Goal: Transaction & Acquisition: Purchase product/service

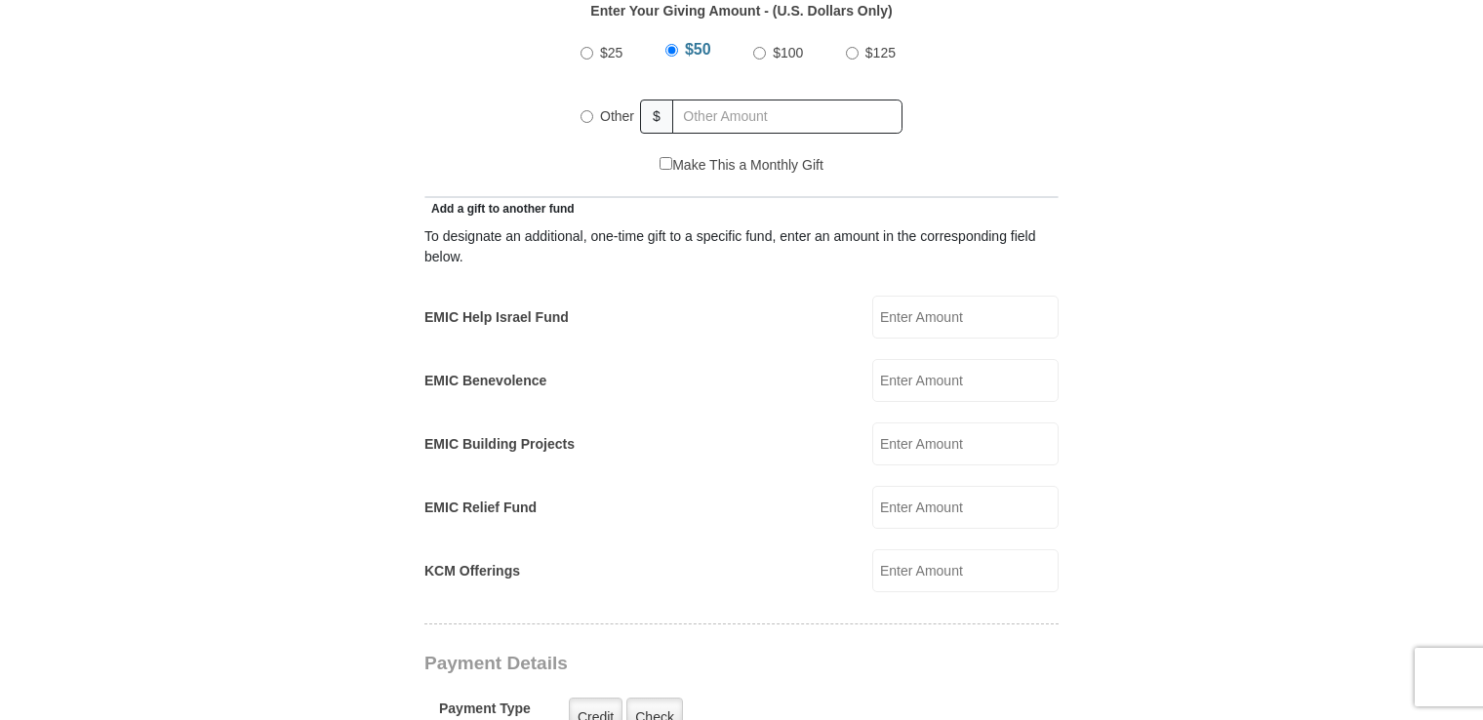
scroll to position [979, 0]
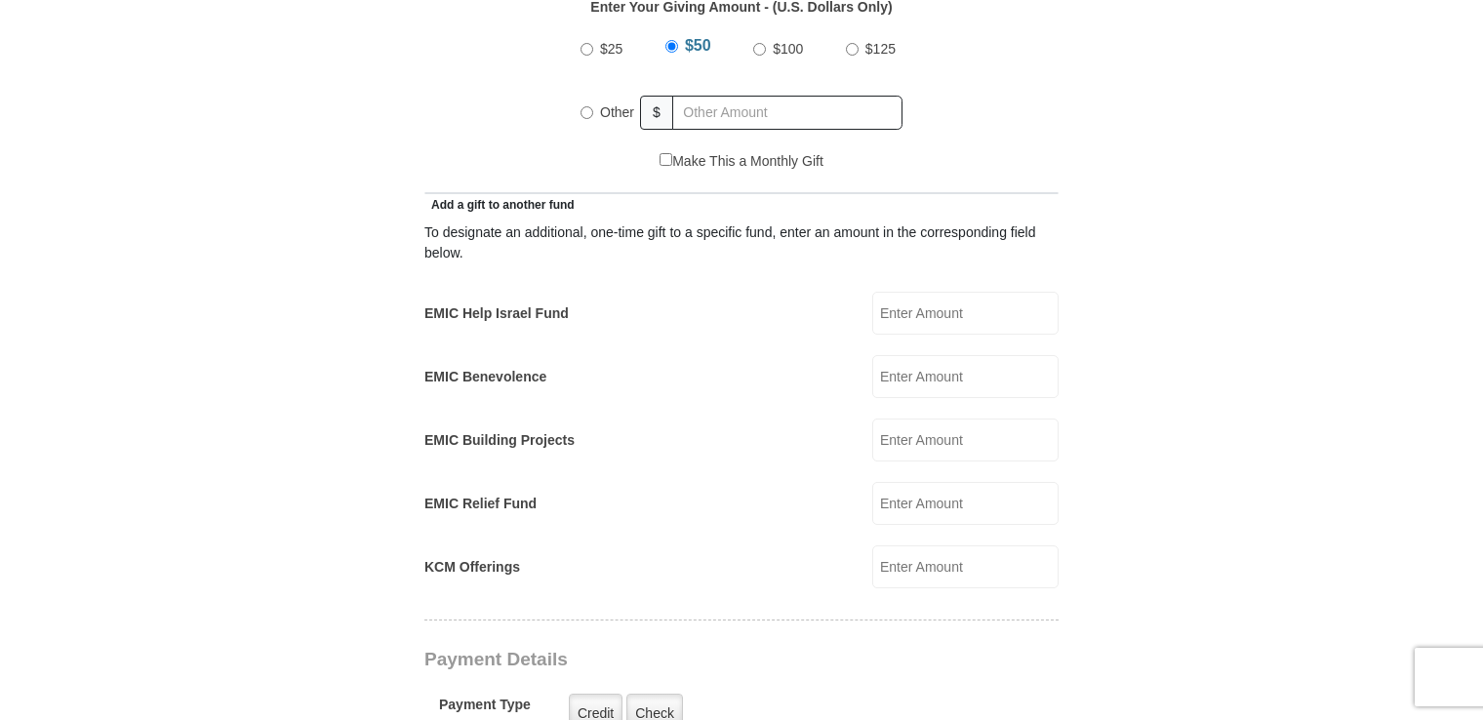
click at [925, 546] on input "KCM Offerings" at bounding box center [965, 566] width 186 height 43
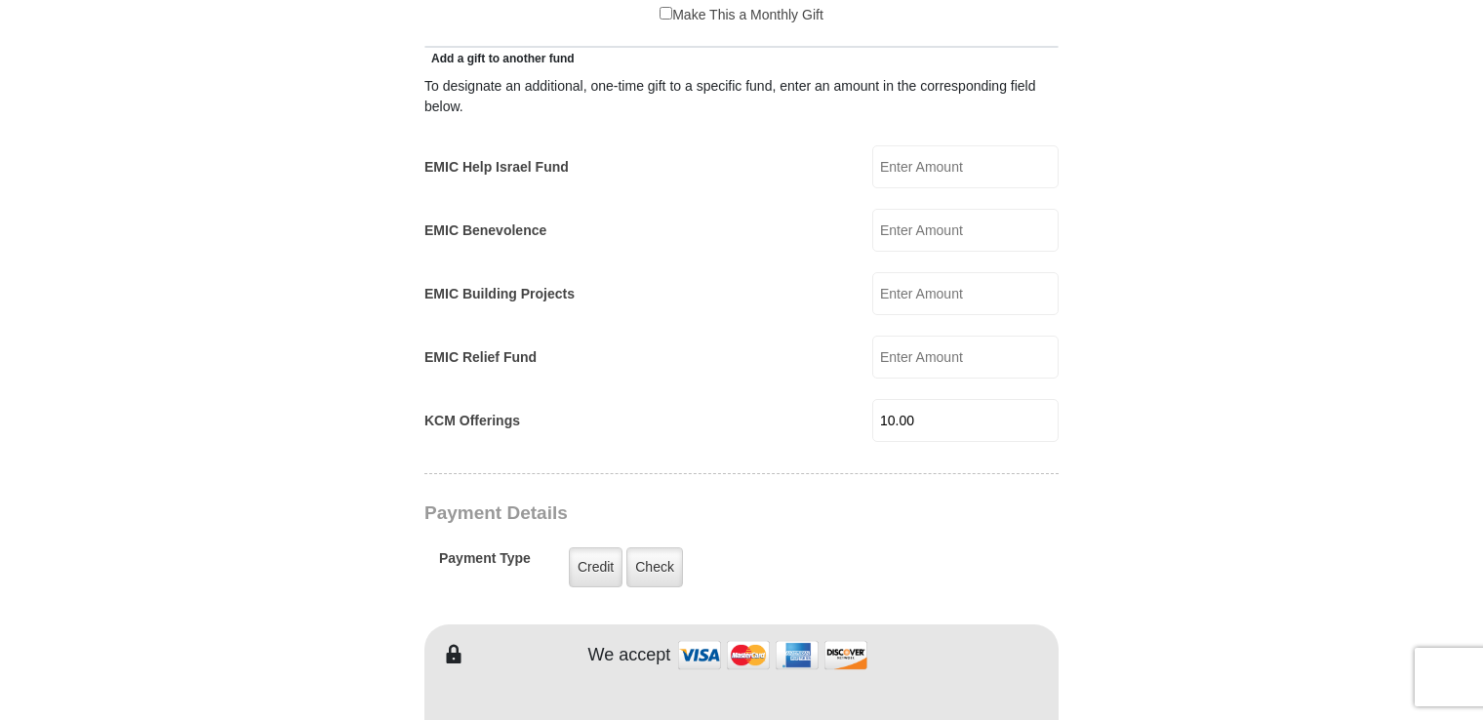
scroll to position [1214, 0]
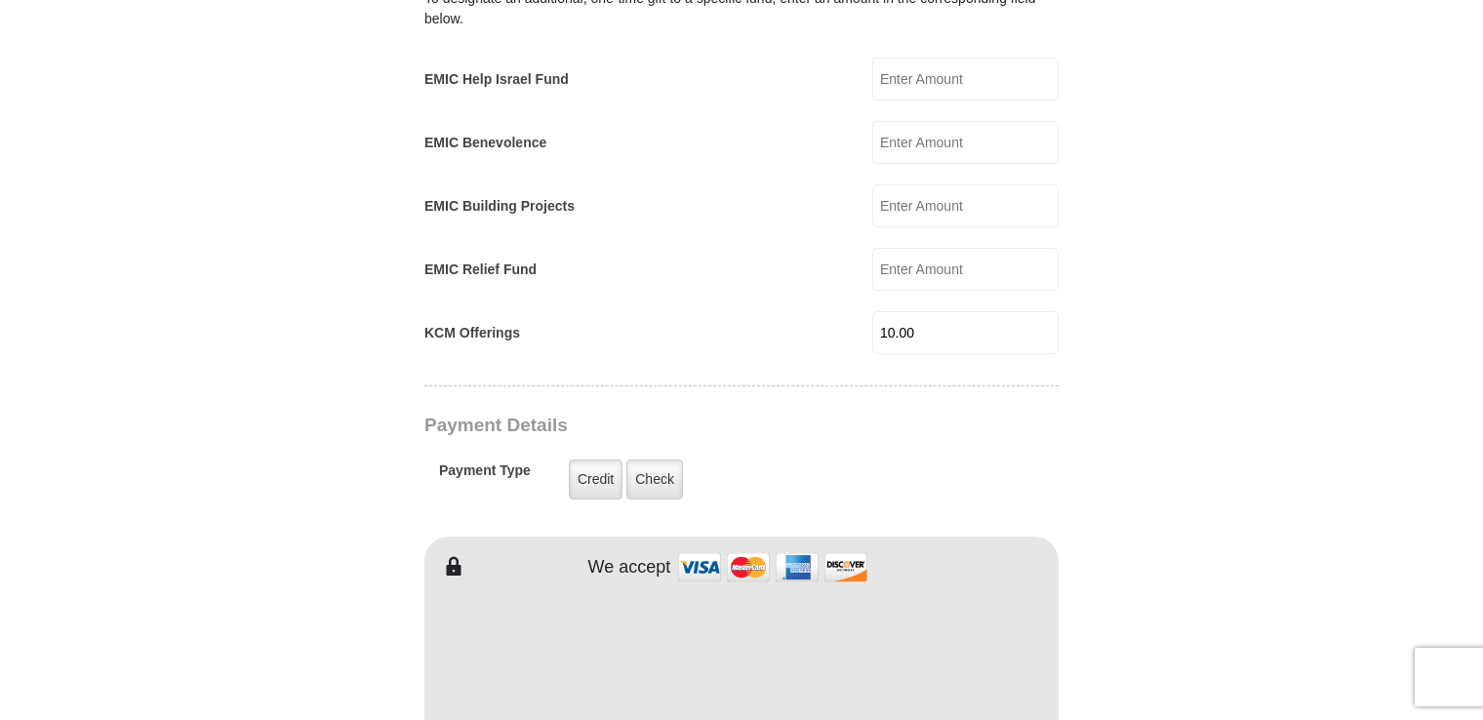
type input "10.00"
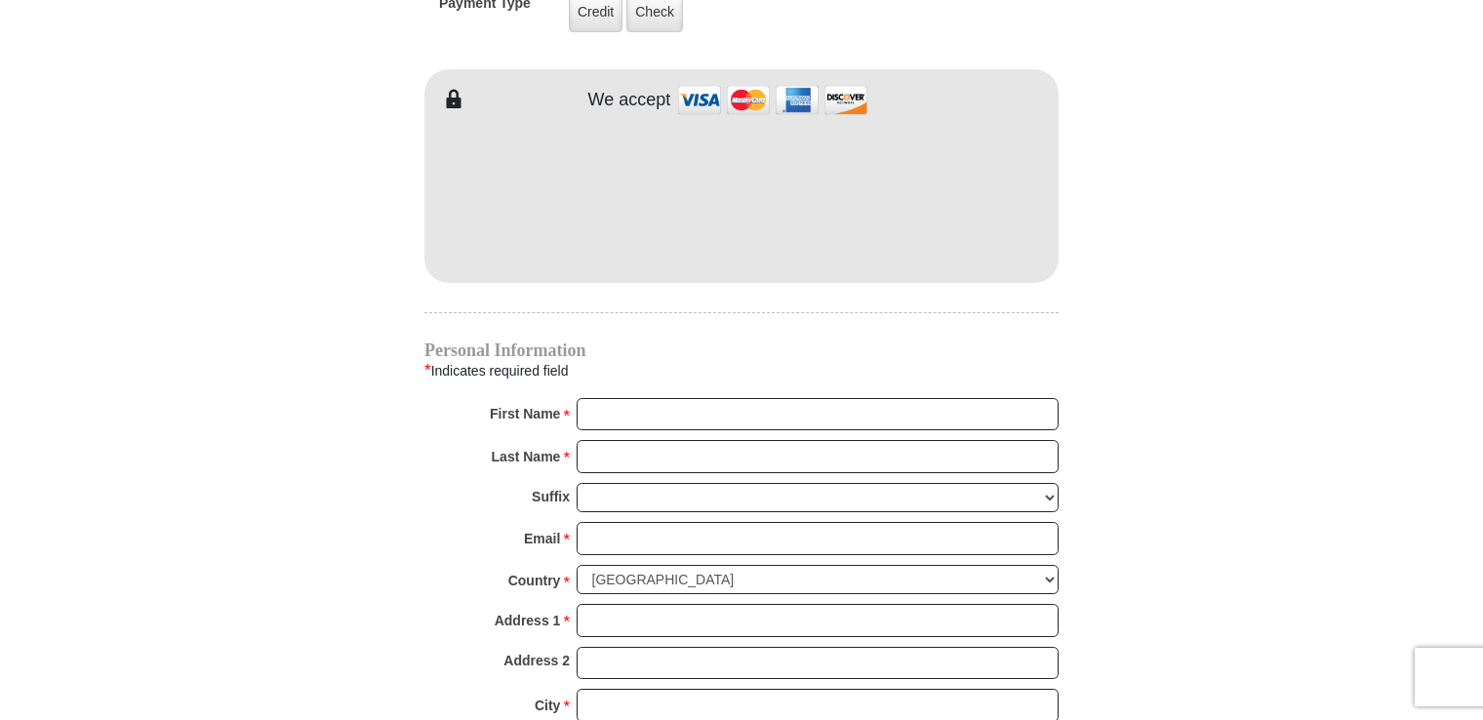
scroll to position [1666, 0]
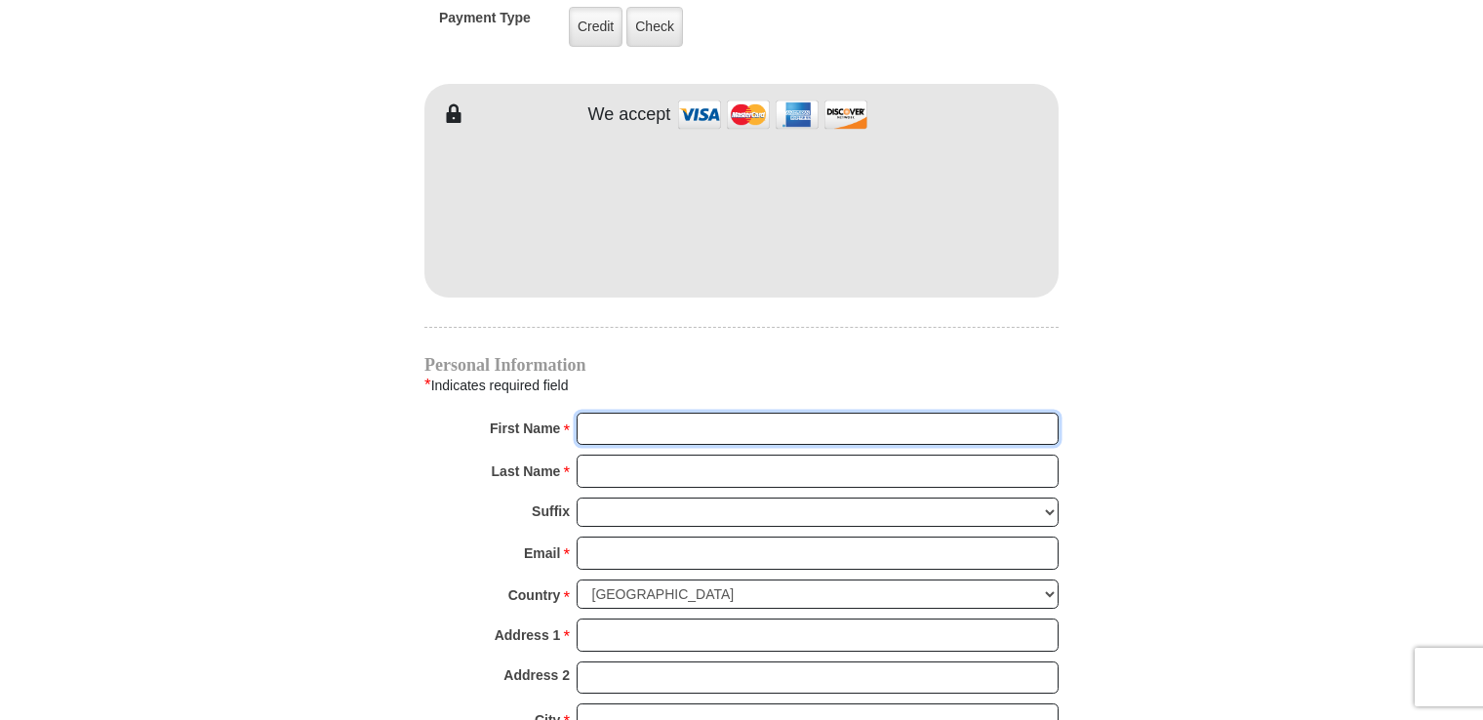
click at [603, 413] on input "First Name *" at bounding box center [818, 429] width 482 height 33
type input "[PERSON_NAME]"
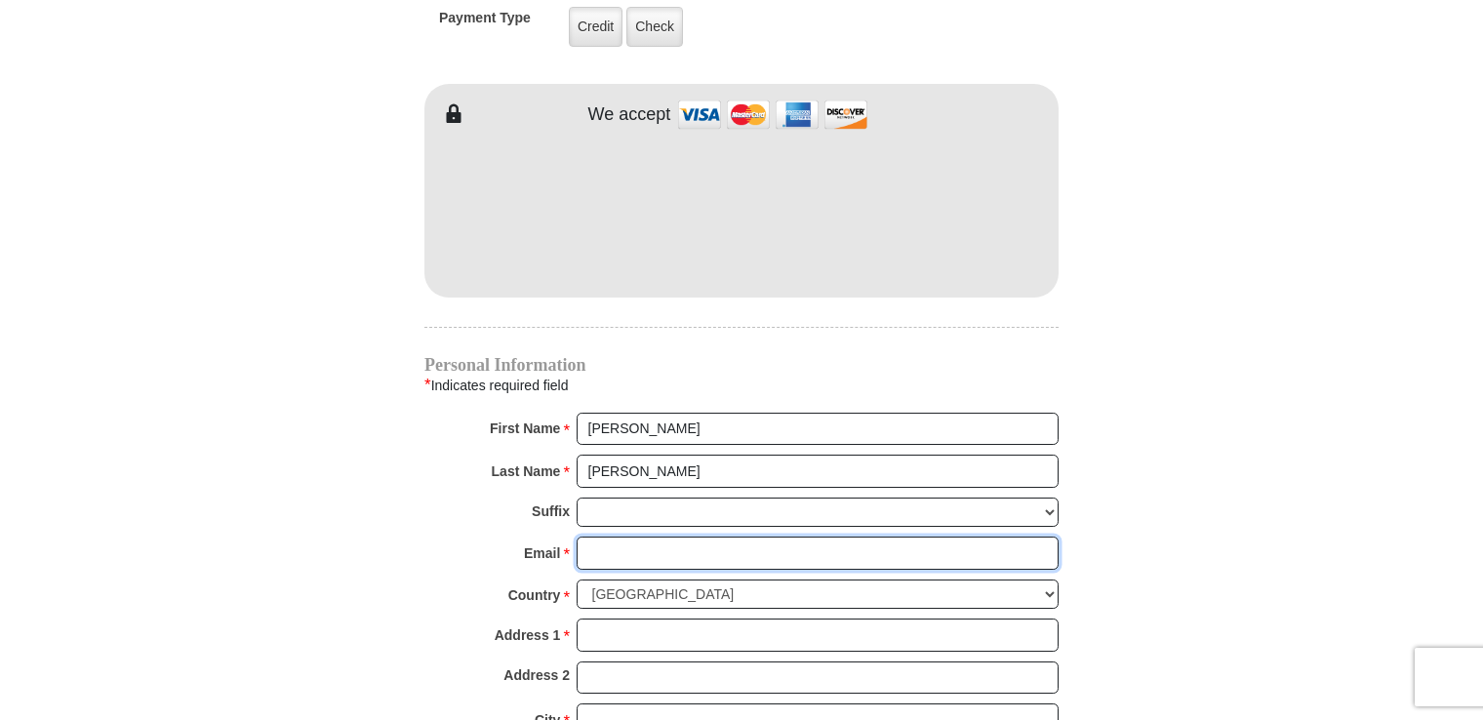
type input "[EMAIL_ADDRESS][DOMAIN_NAME]"
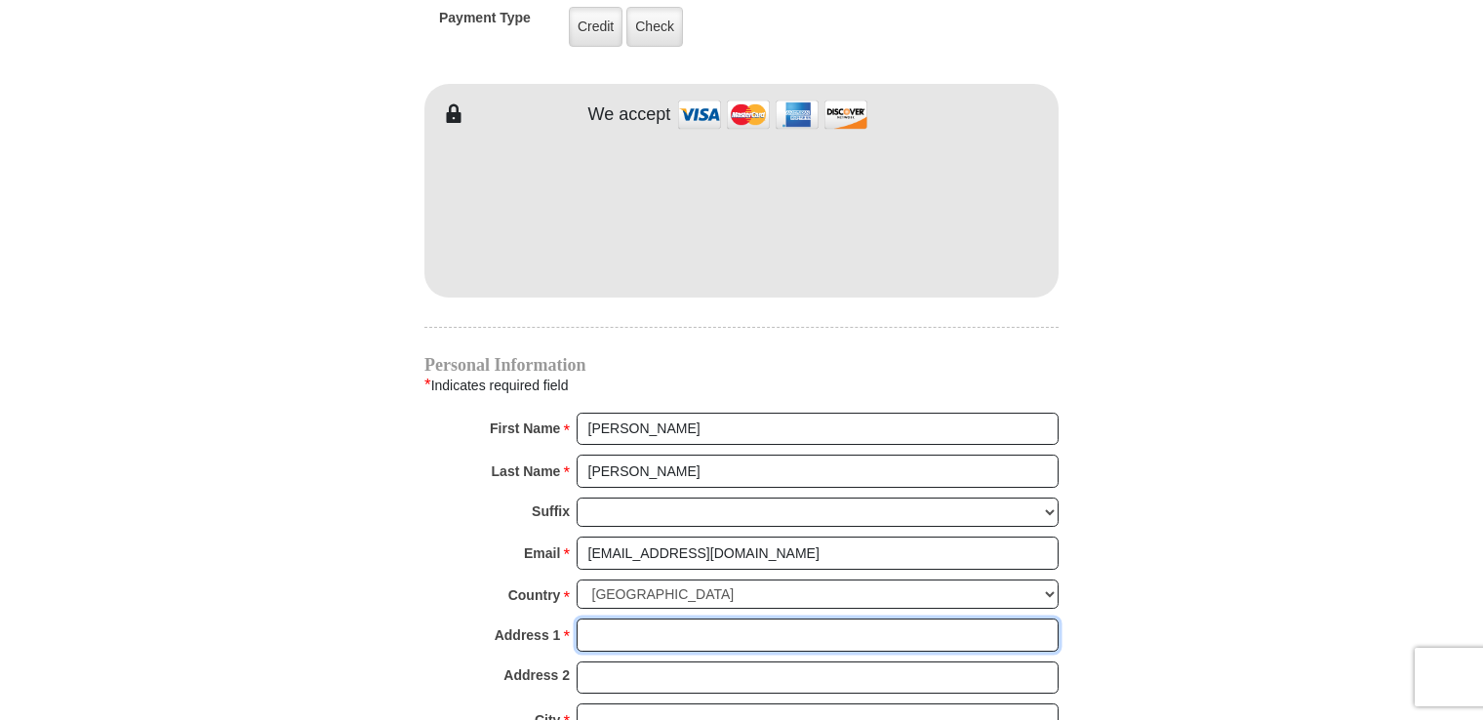
type input "[STREET_ADDRESS][PERSON_NAME]"
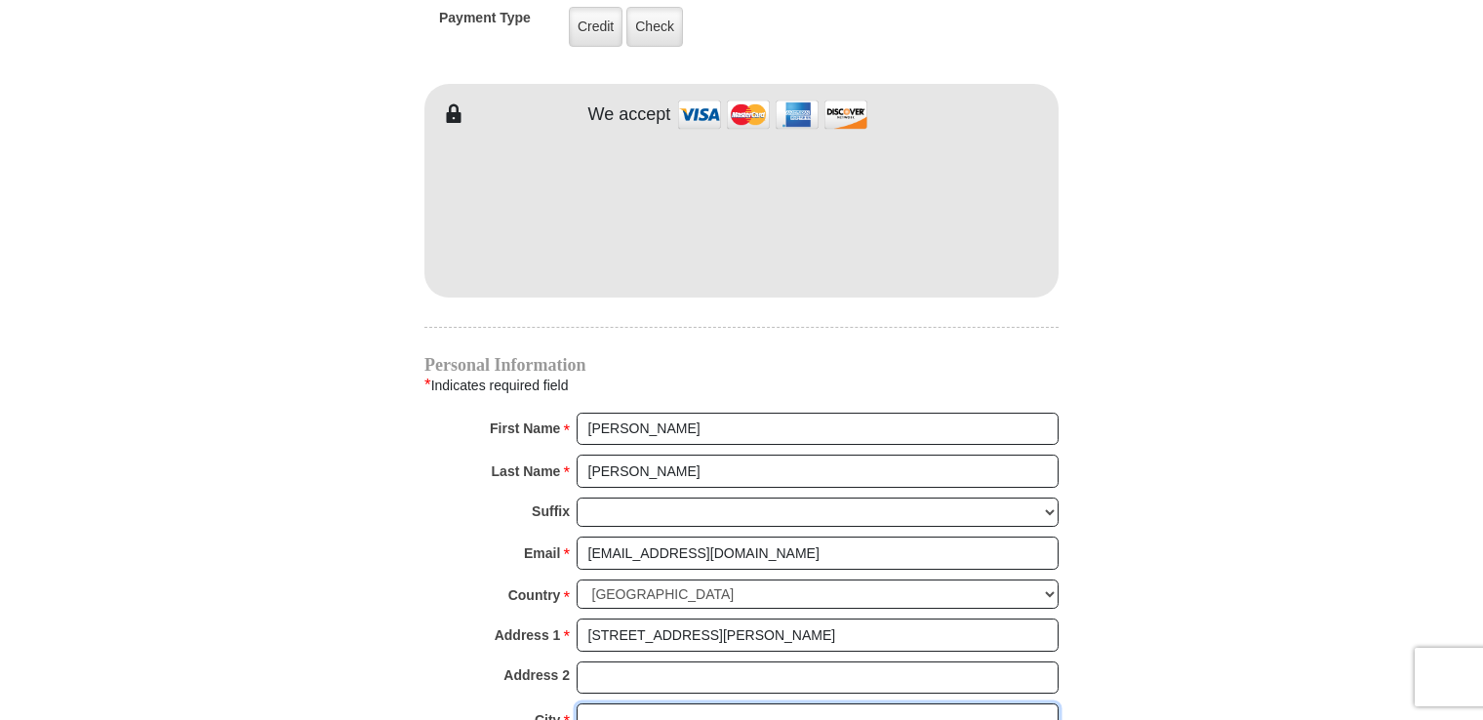
type input "[GEOGRAPHIC_DATA]"
select select "VA"
type input "24502"
type input "4342372090"
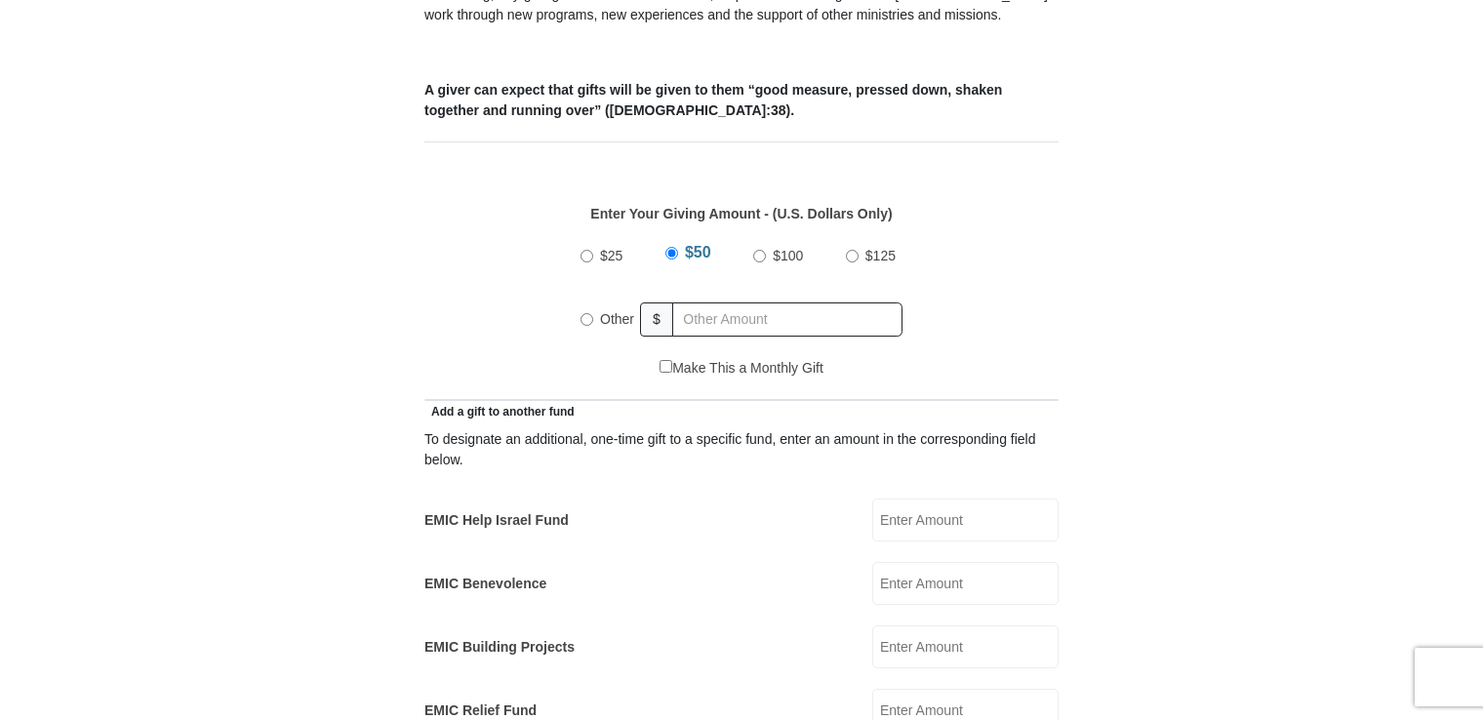
scroll to position [750, 0]
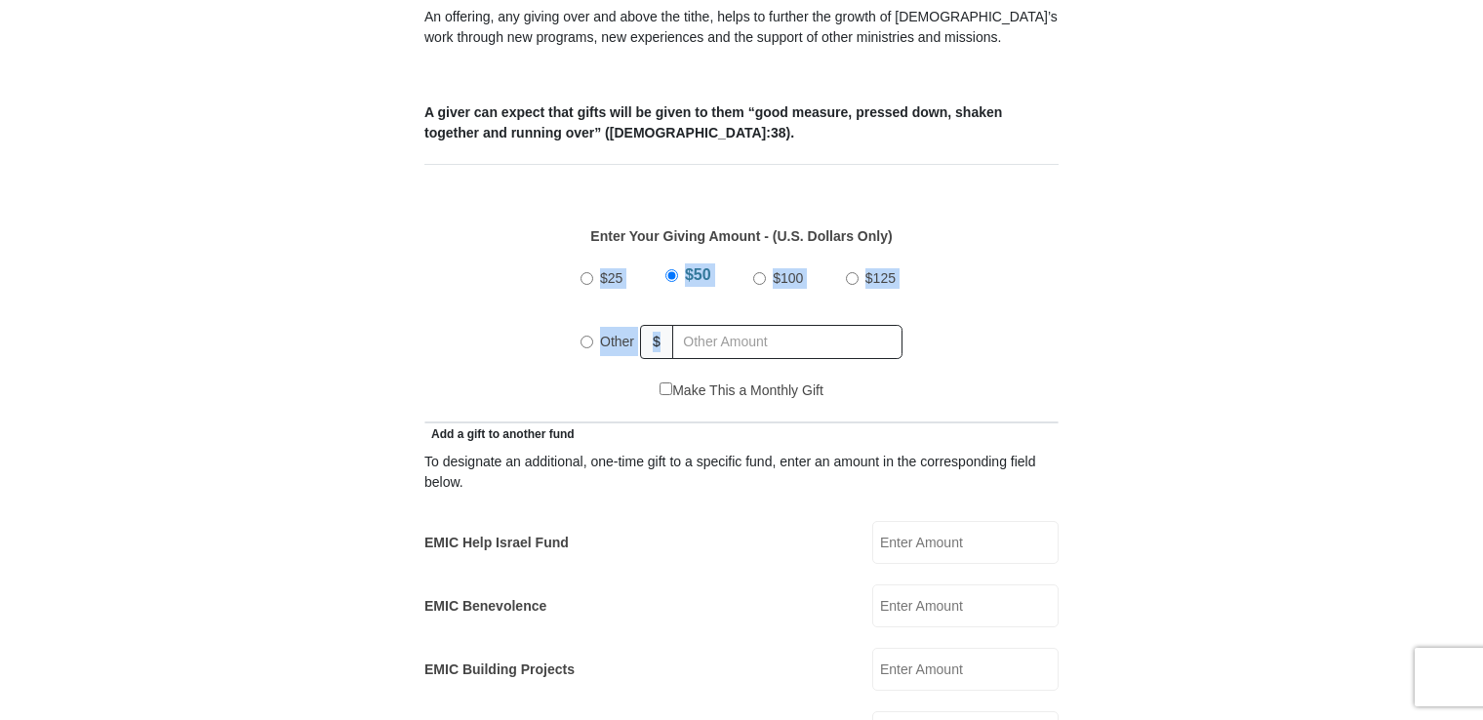
drag, startPoint x: 1478, startPoint y: 225, endPoint x: 1482, endPoint y: 334, distance: 108.4
drag, startPoint x: 1482, startPoint y: 334, endPoint x: 1414, endPoint y: 416, distance: 106.7
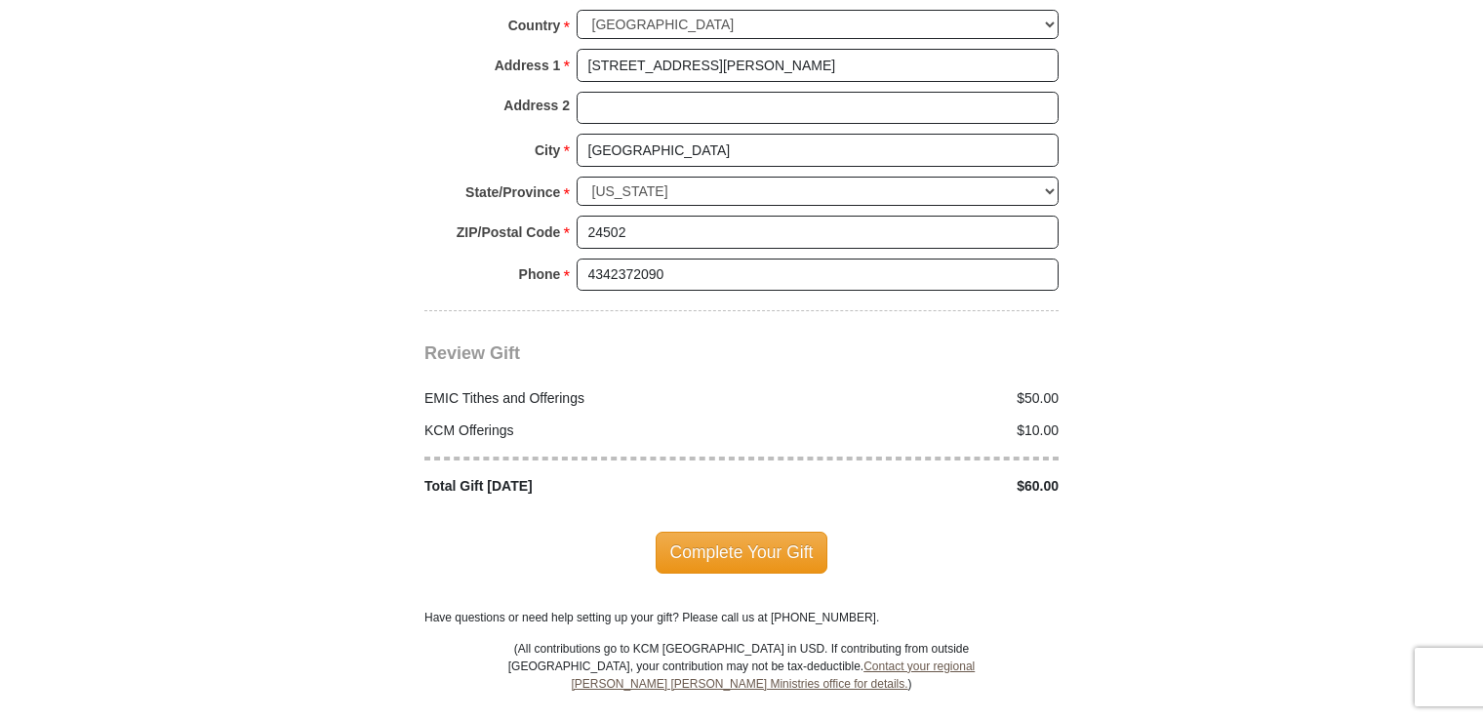
scroll to position [2224, 0]
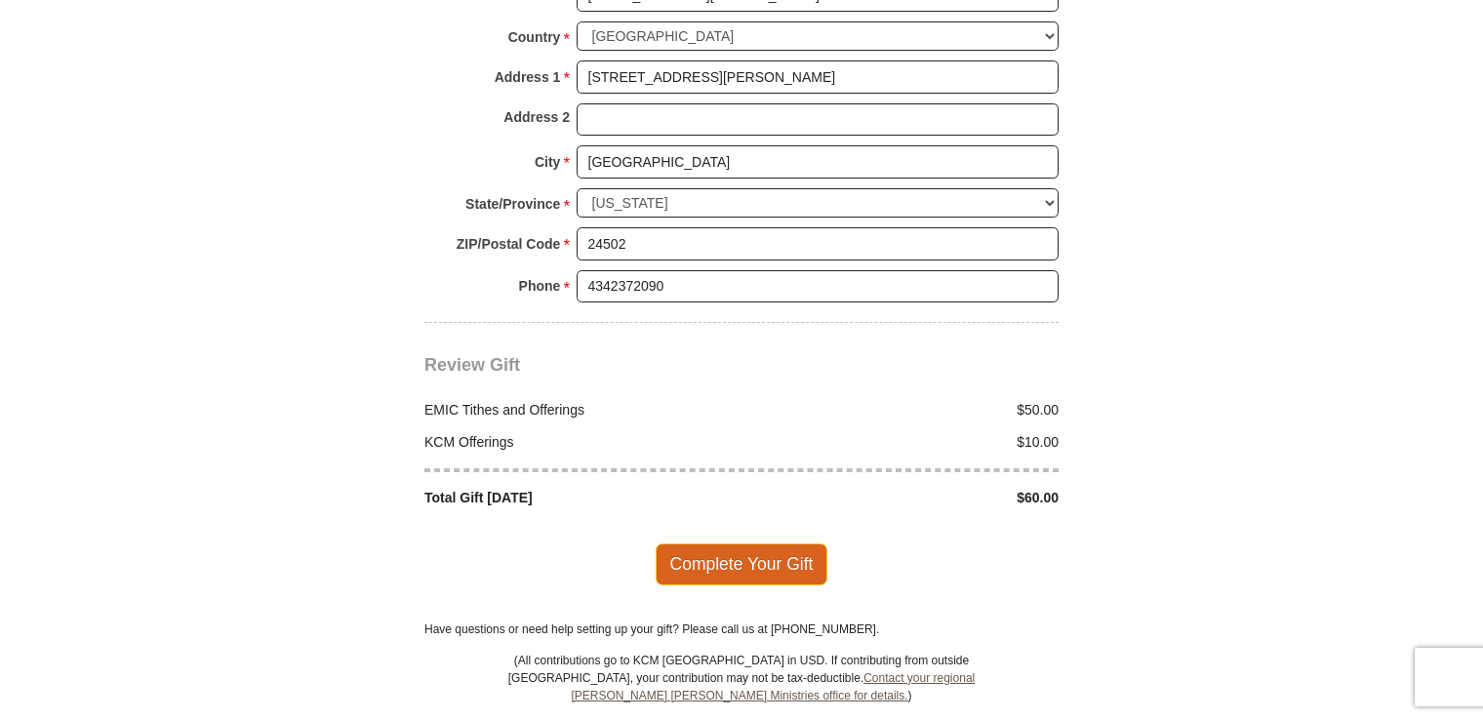
click at [733, 543] on span "Complete Your Gift" at bounding box center [742, 563] width 173 height 41
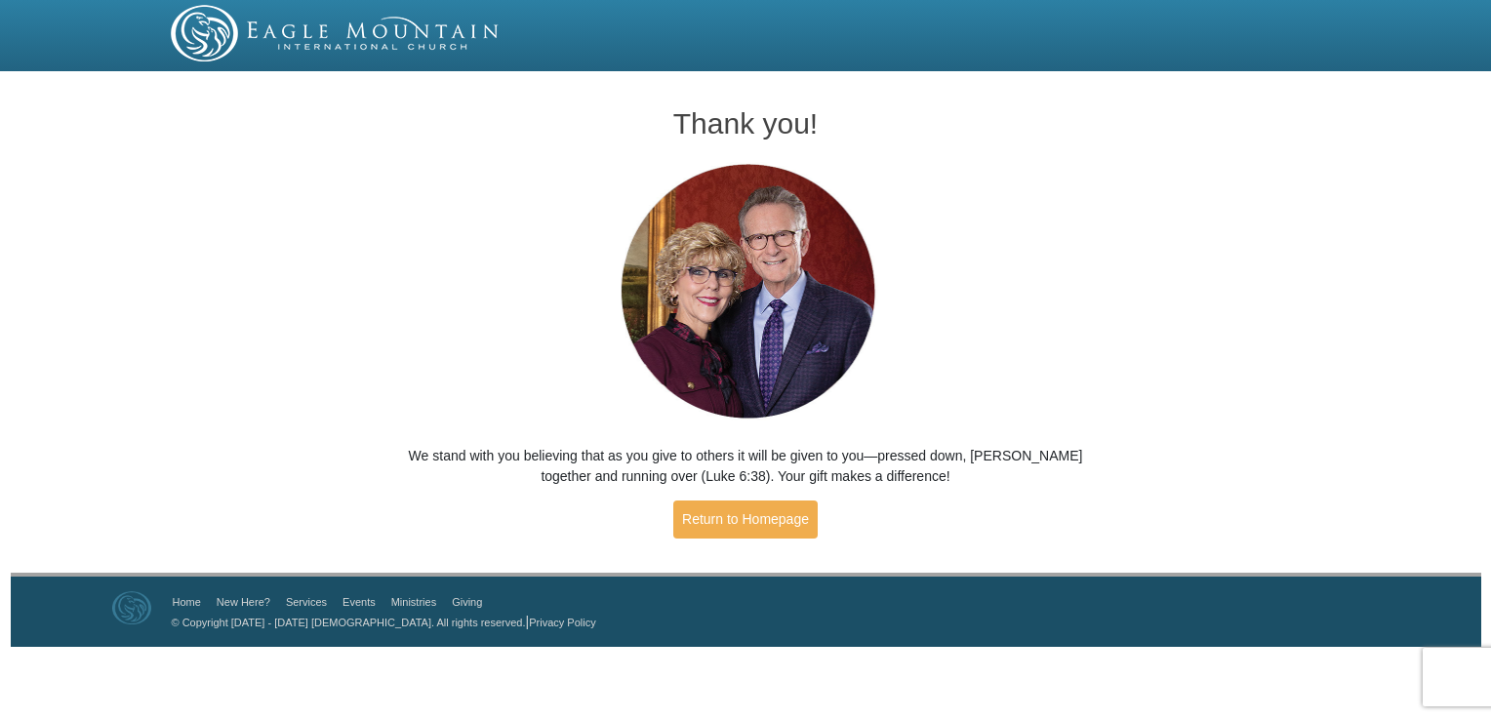
click at [990, 256] on div "Thank you! We stand with you believing that as you give to others it will be gi…" at bounding box center [745, 315] width 745 height 474
